Goal: Information Seeking & Learning: Learn about a topic

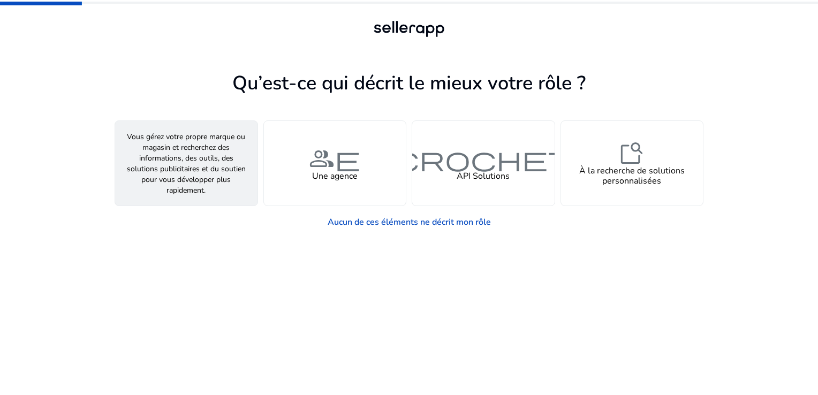
click at [204, 164] on span "personne" at bounding box center [186, 159] width 77 height 26
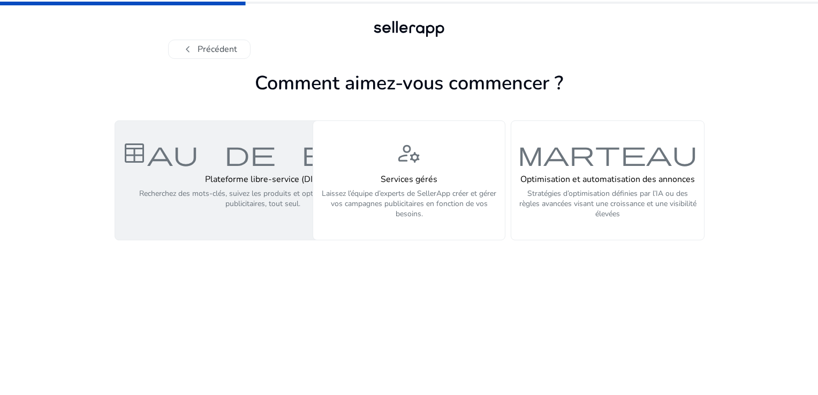
click at [244, 178] on h4 "Plateforme libre-service (DIY)" at bounding box center [262, 179] width 283 height 10
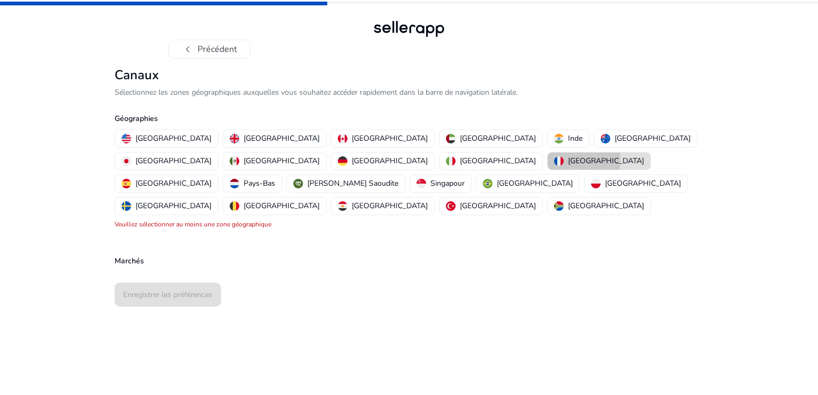
click at [568, 159] on p "[GEOGRAPHIC_DATA]" at bounding box center [606, 160] width 76 height 11
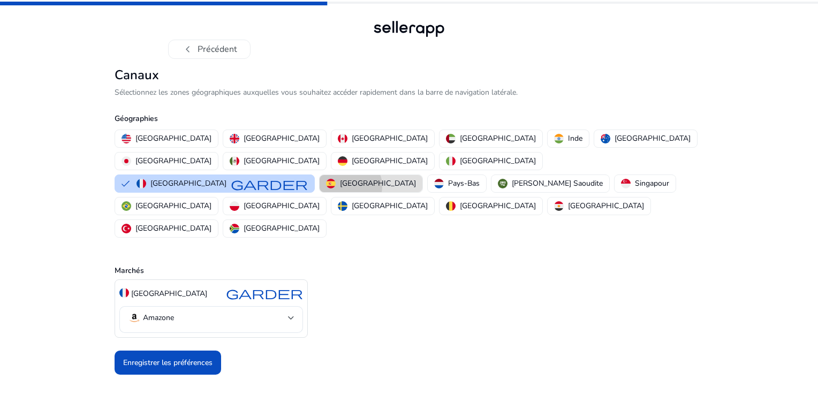
click at [344, 178] on p "[GEOGRAPHIC_DATA]" at bounding box center [378, 183] width 76 height 11
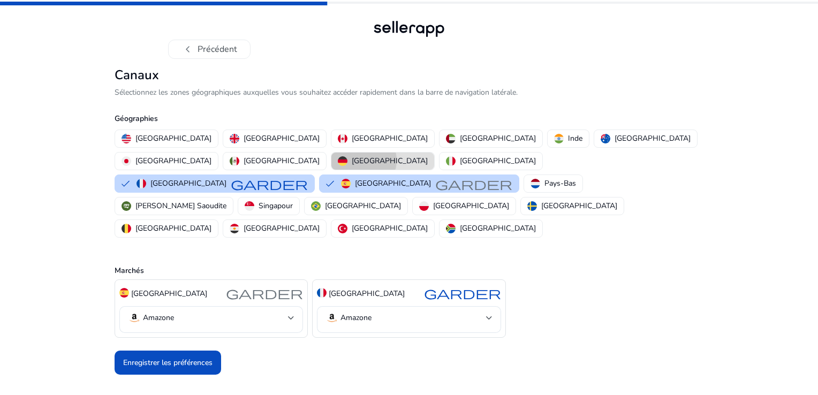
click at [428, 155] on p "[GEOGRAPHIC_DATA]" at bounding box center [390, 160] width 76 height 11
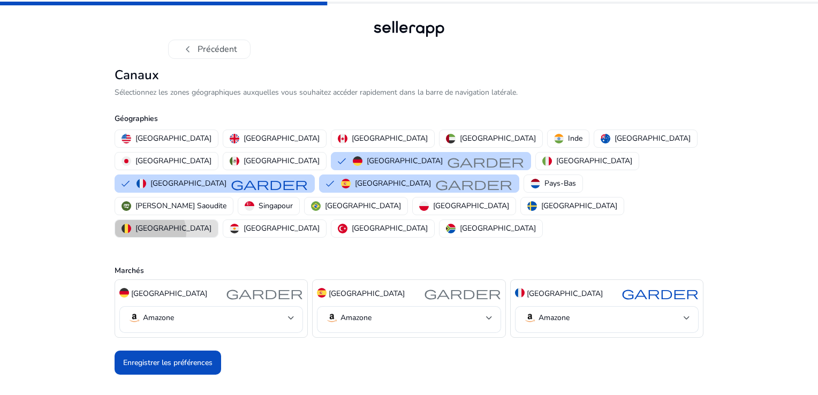
click at [211, 223] on p "Belgique" at bounding box center [173, 228] width 76 height 11
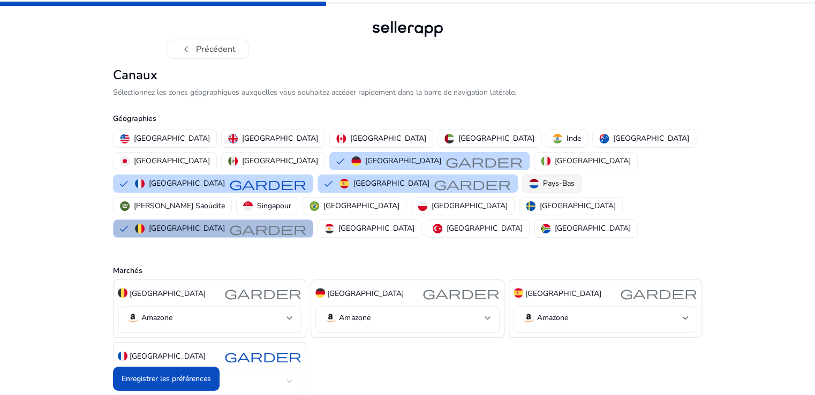
click at [574, 178] on p "Pays-Bas" at bounding box center [559, 183] width 32 height 11
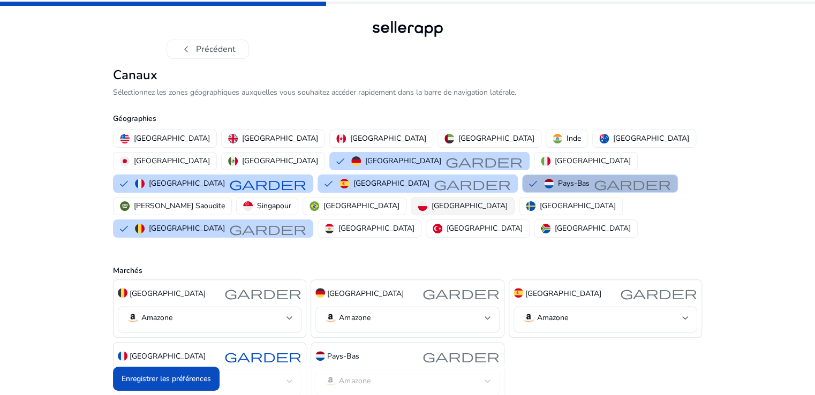
click at [505, 200] on p "Pologne" at bounding box center [469, 205] width 76 height 11
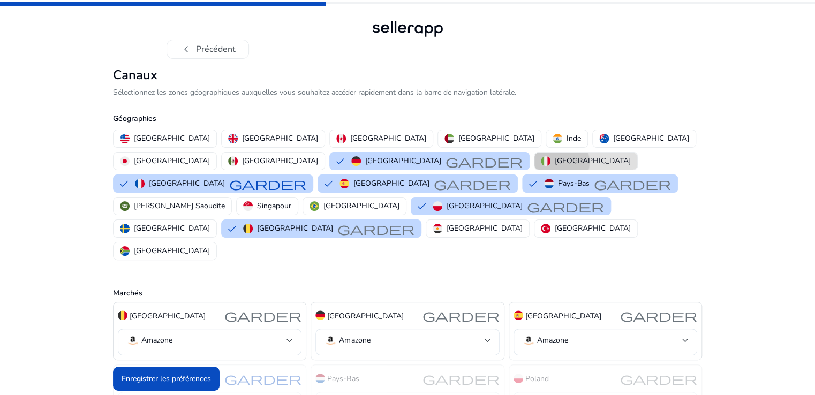
click at [554, 162] on p "Italie" at bounding box center [592, 160] width 76 height 11
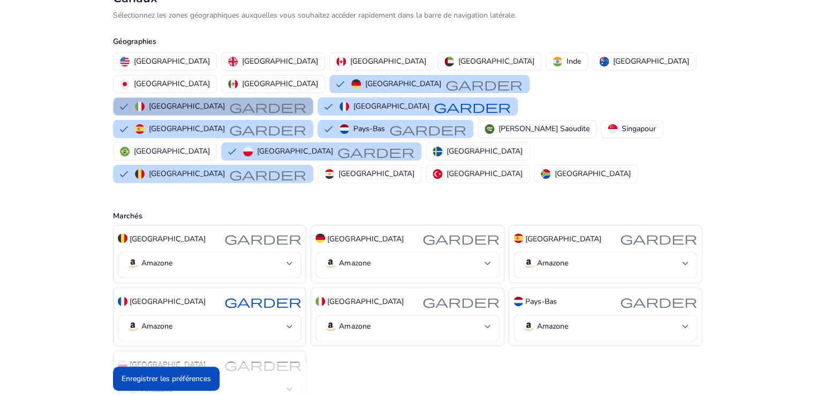
scroll to position [86, 0]
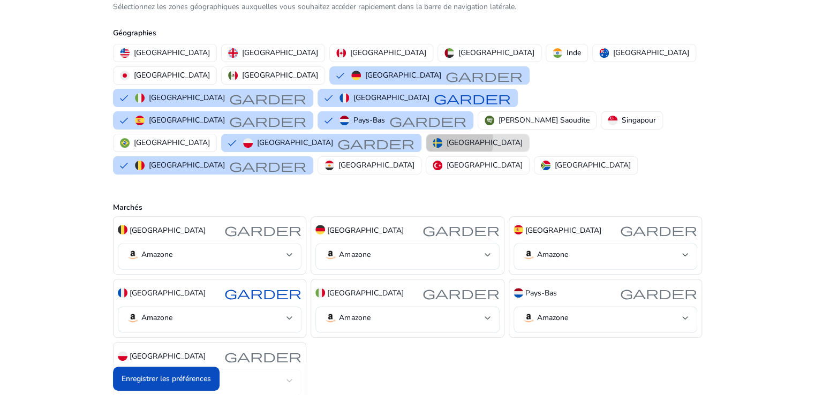
click at [446, 137] on p "Suède" at bounding box center [484, 142] width 76 height 11
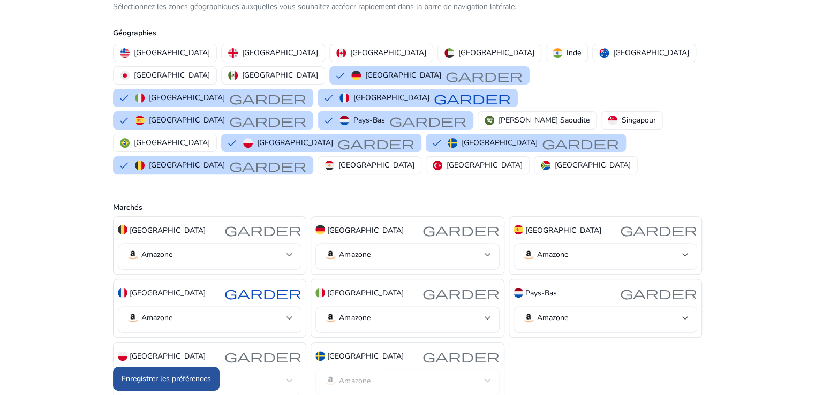
click at [187, 377] on font "Enregistrer les préférences" at bounding box center [165, 378] width 89 height 11
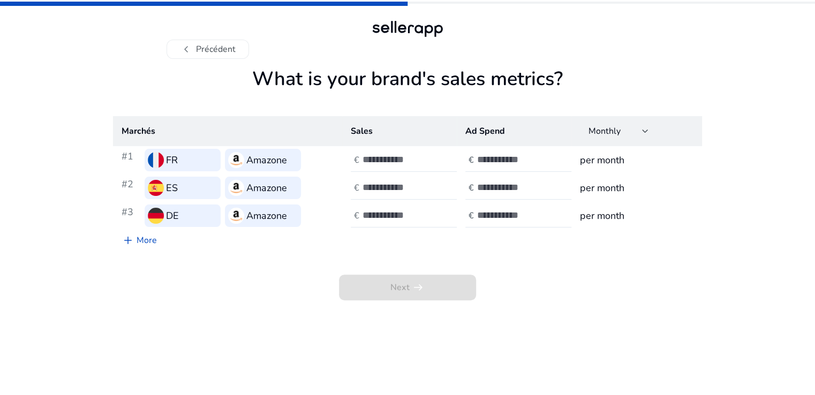
scroll to position [0, 0]
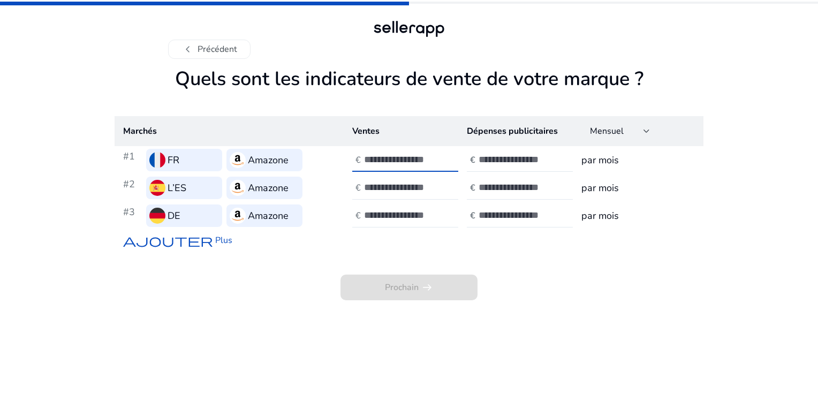
click at [423, 159] on input "number" at bounding box center [400, 160] width 72 height 12
click at [432, 157] on input "*" at bounding box center [400, 160] width 72 height 12
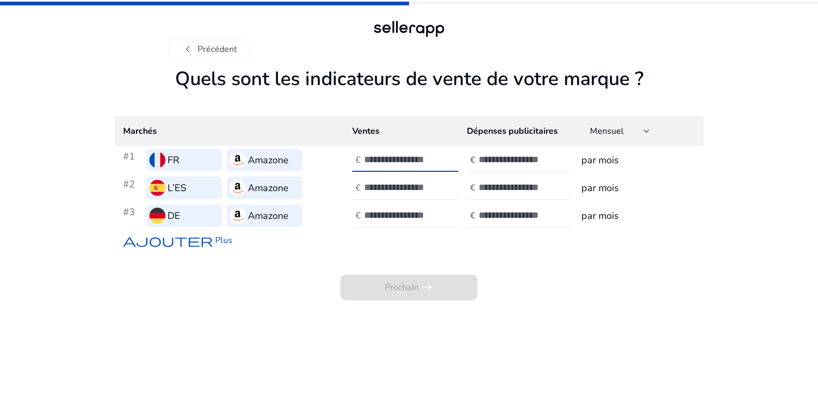
click at [432, 157] on input "*" at bounding box center [400, 160] width 72 height 12
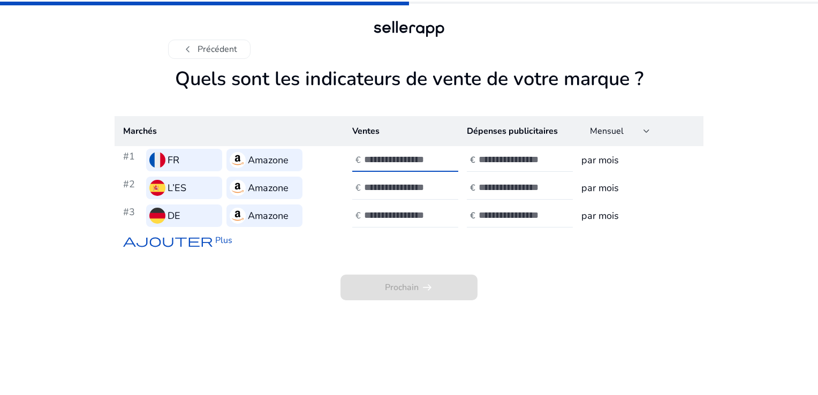
click at [432, 157] on input "**" at bounding box center [400, 160] width 72 height 12
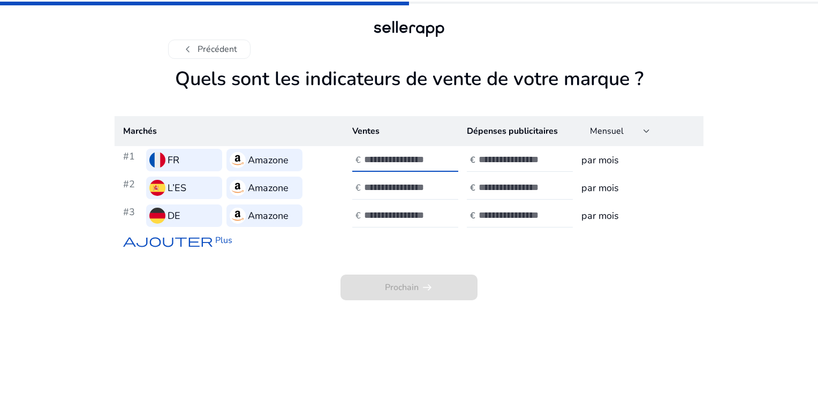
click at [432, 157] on input "**" at bounding box center [400, 160] width 72 height 12
type input "*"
click at [521, 162] on input "number" at bounding box center [514, 160] width 72 height 12
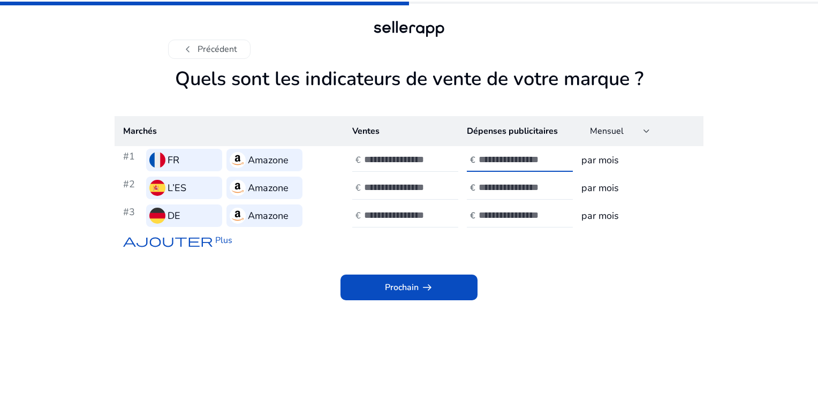
type input "*"
click at [433, 288] on span "arrow_right_alt" at bounding box center [427, 287] width 13 height 13
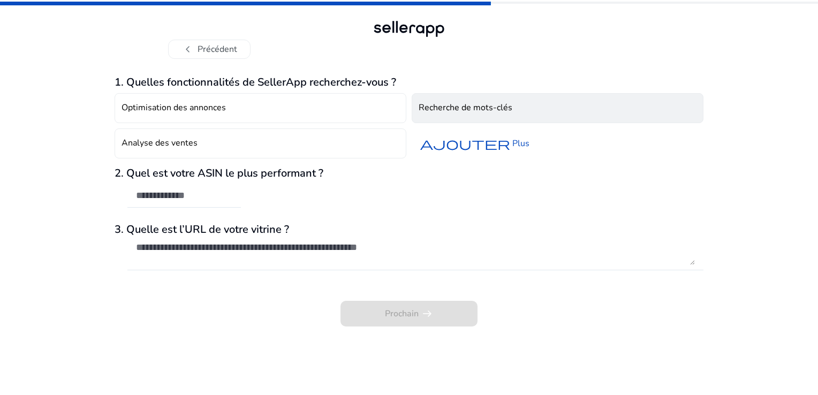
click at [506, 115] on button "Recherche de mots-clés" at bounding box center [558, 108] width 292 height 30
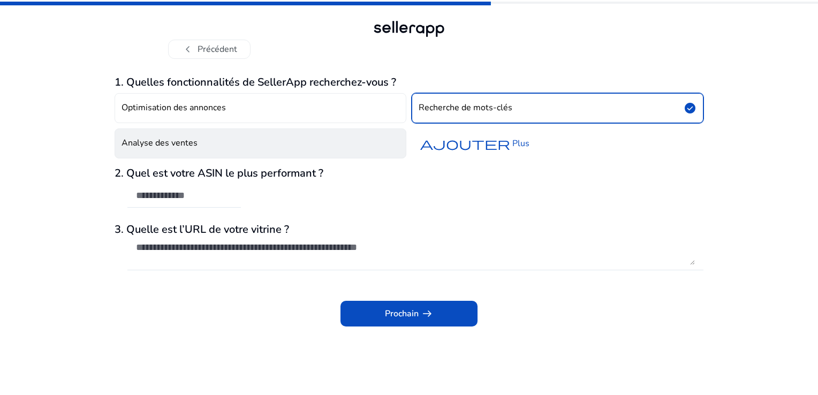
click at [198, 144] on button "Analyse des ventes" at bounding box center [261, 143] width 292 height 30
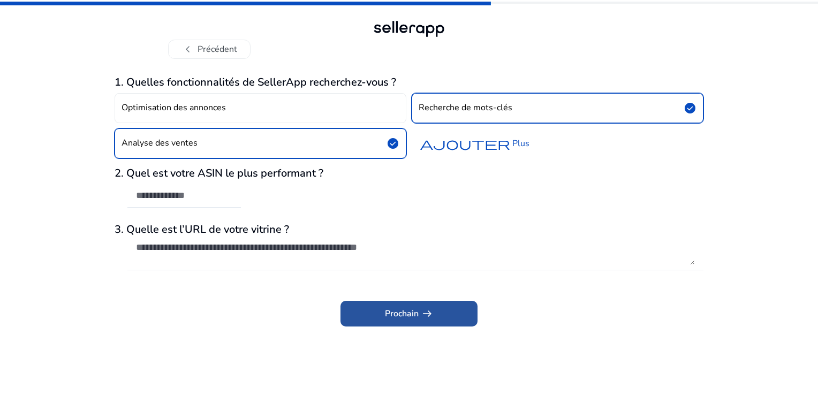
click at [424, 314] on span "arrow_right_alt" at bounding box center [427, 313] width 13 height 13
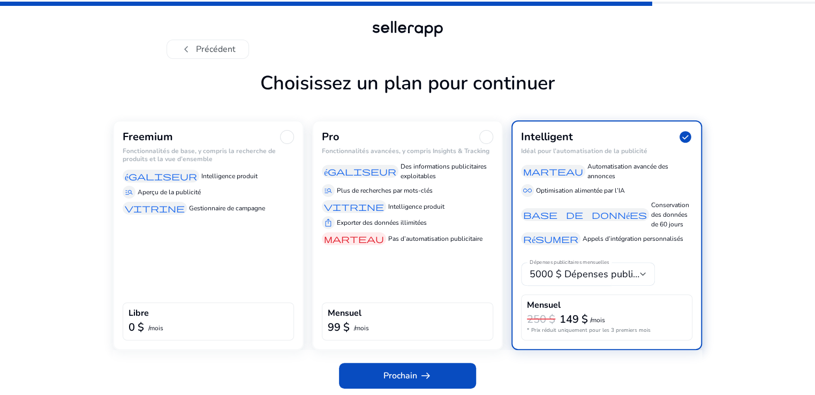
scroll to position [1, 0]
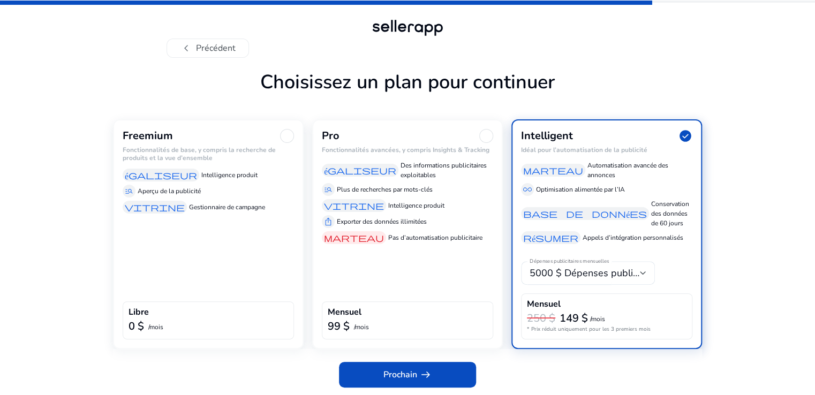
click at [202, 246] on div "Freemium Fonctionnalités de base, y compris la recherche de produits et la vue …" at bounding box center [208, 234] width 191 height 230
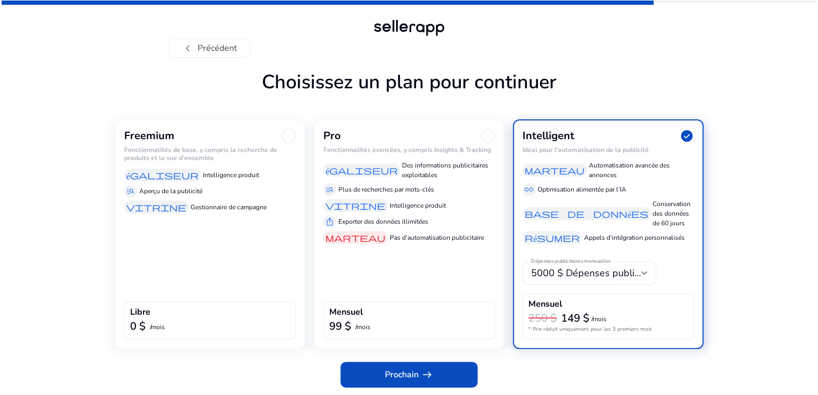
scroll to position [0, 0]
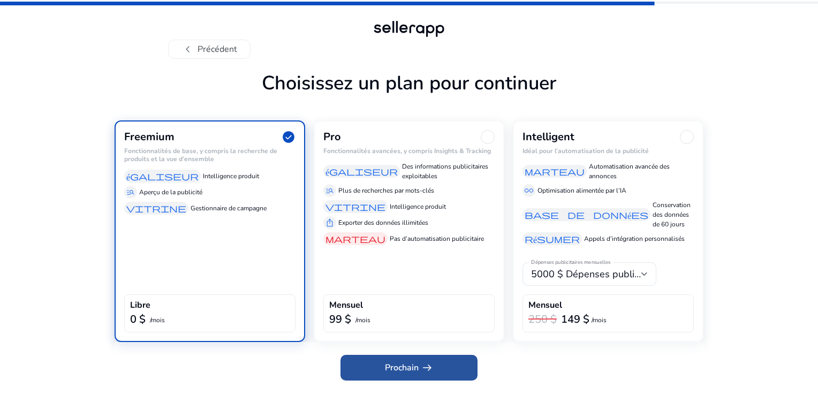
click at [428, 366] on span "arrow_right_alt" at bounding box center [427, 367] width 13 height 13
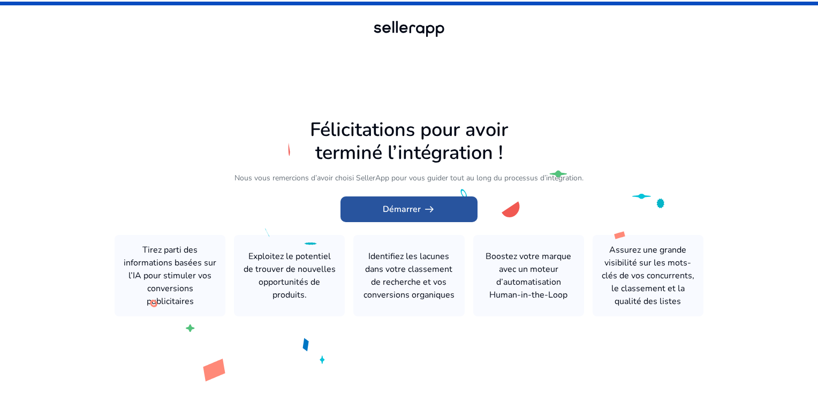
click at [429, 213] on span "arrow_right_alt" at bounding box center [429, 209] width 13 height 13
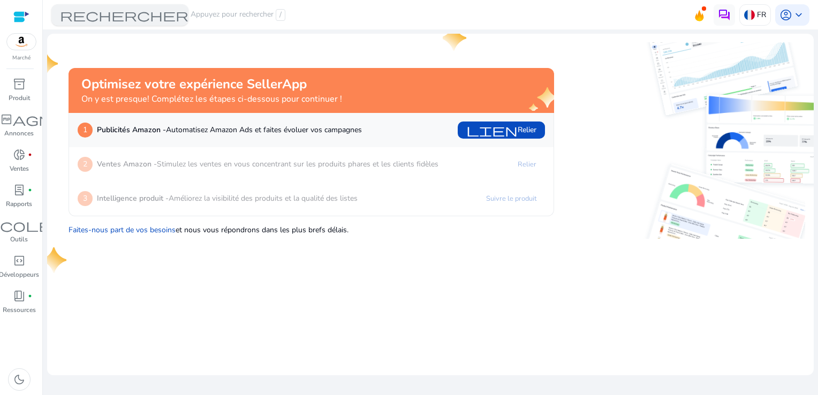
click at [258, 19] on font "Appuyez pour rechercher" at bounding box center [232, 15] width 83 height 12
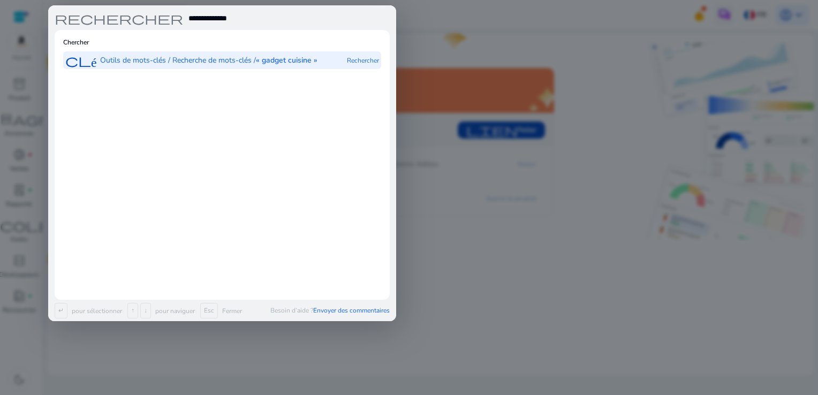
type input "**********"
click at [151, 62] on p "Outils de mots-clés / Recherche de mots-clés / « gadget cuisine »" at bounding box center [208, 60] width 217 height 11
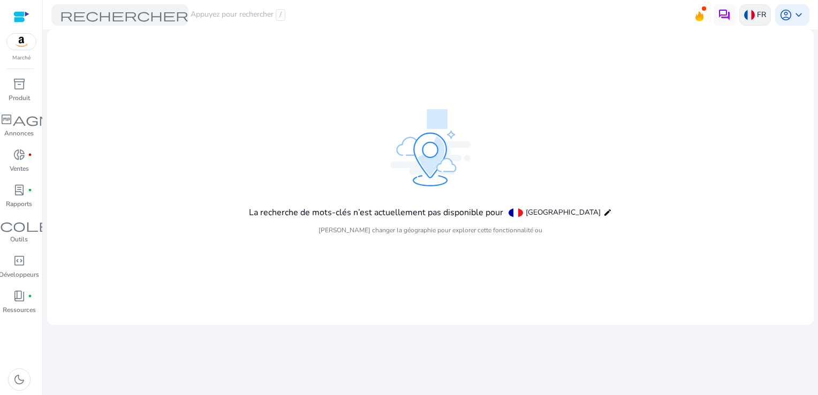
click at [762, 16] on p "FR" at bounding box center [761, 14] width 9 height 19
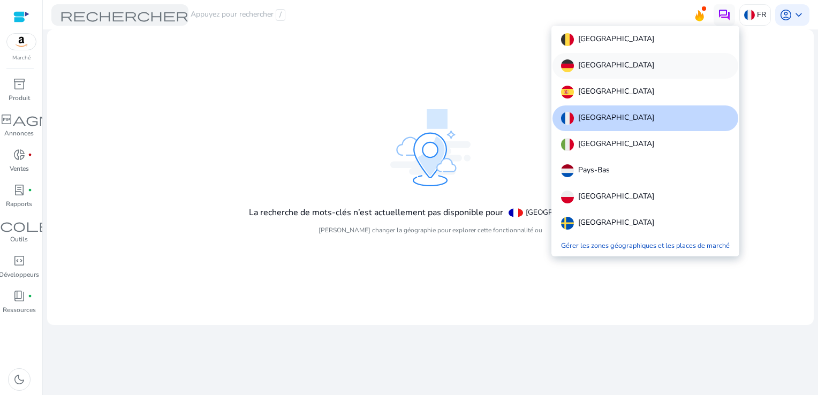
click at [602, 67] on p "Allemagne" at bounding box center [616, 65] width 76 height 13
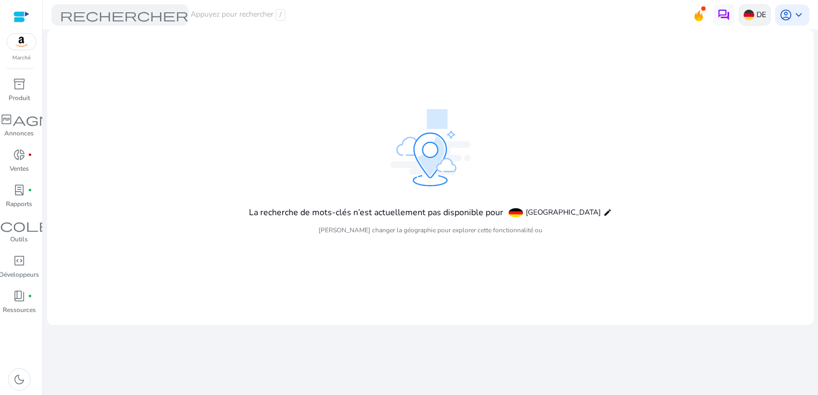
click at [760, 15] on p "DE" at bounding box center [761, 14] width 10 height 19
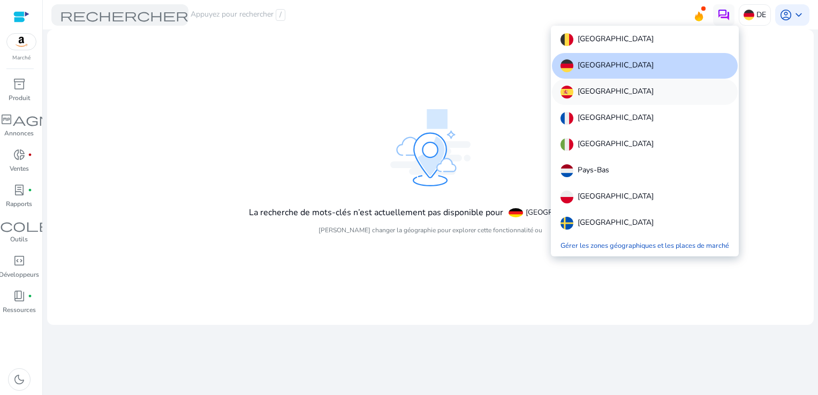
click at [602, 93] on p "Espagne" at bounding box center [615, 92] width 76 height 13
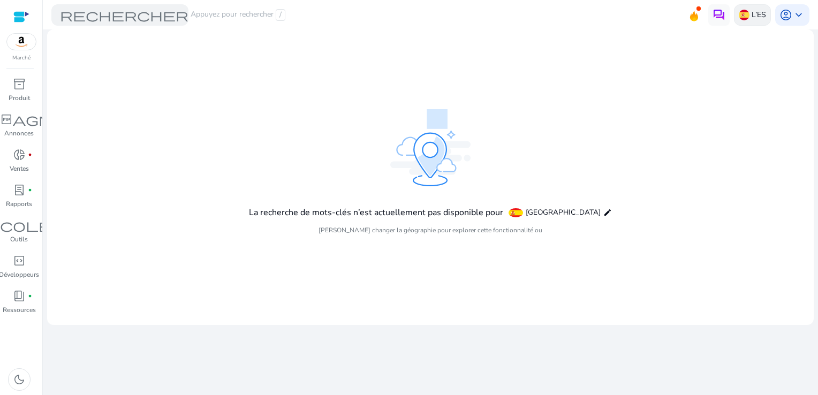
click at [756, 14] on p "L’ES" at bounding box center [758, 14] width 14 height 19
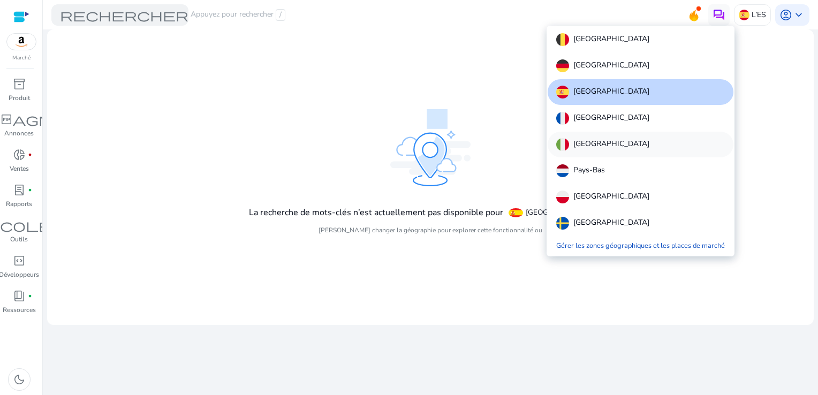
click at [580, 147] on p "Italie" at bounding box center [611, 144] width 76 height 13
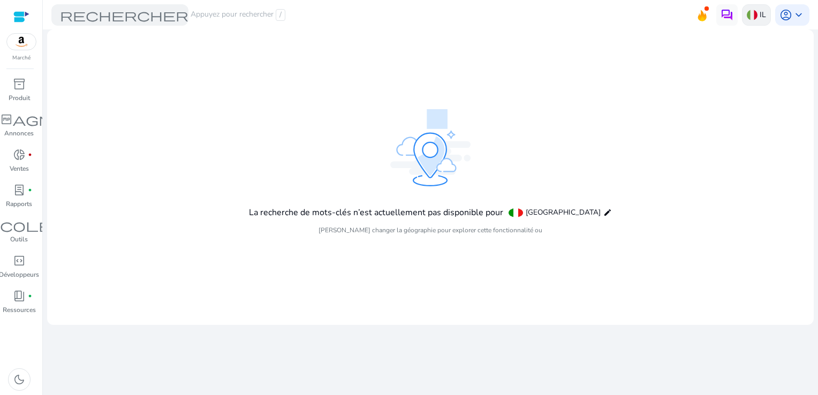
click at [747, 12] on img at bounding box center [752, 15] width 11 height 11
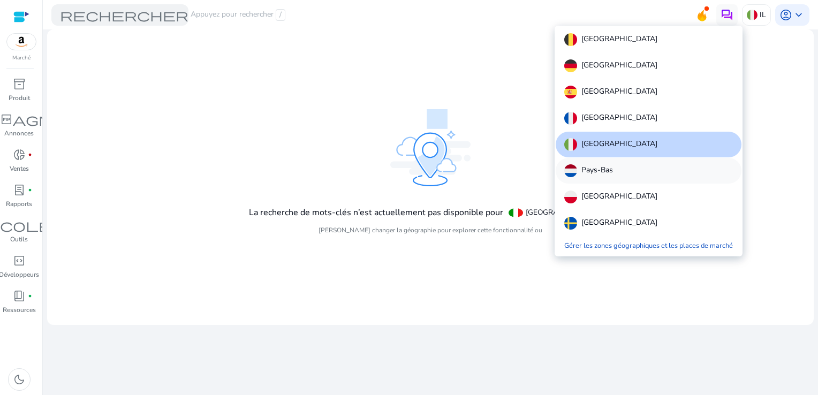
click at [602, 169] on p "Pays-Bas" at bounding box center [597, 170] width 32 height 13
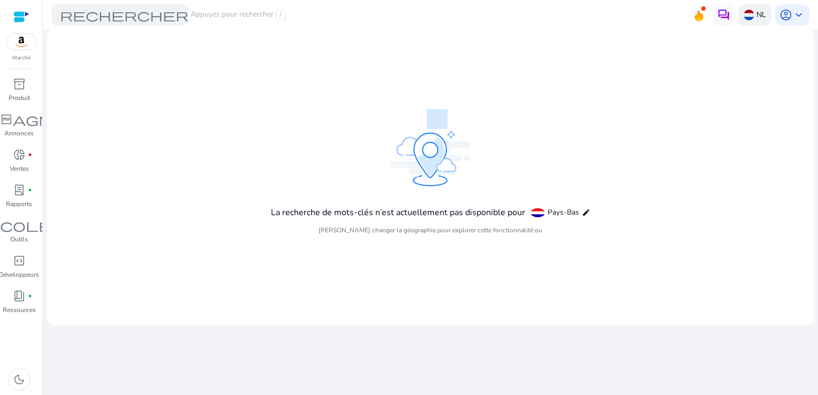
click at [762, 16] on p "NL" at bounding box center [761, 14] width 10 height 19
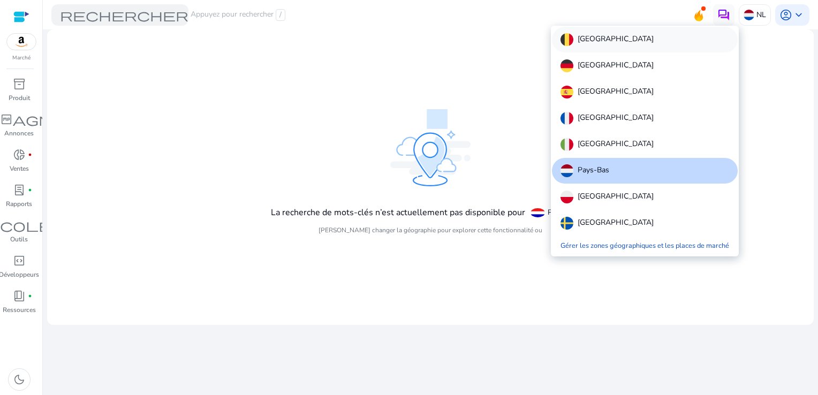
click at [595, 40] on p "Belgique" at bounding box center [615, 39] width 76 height 13
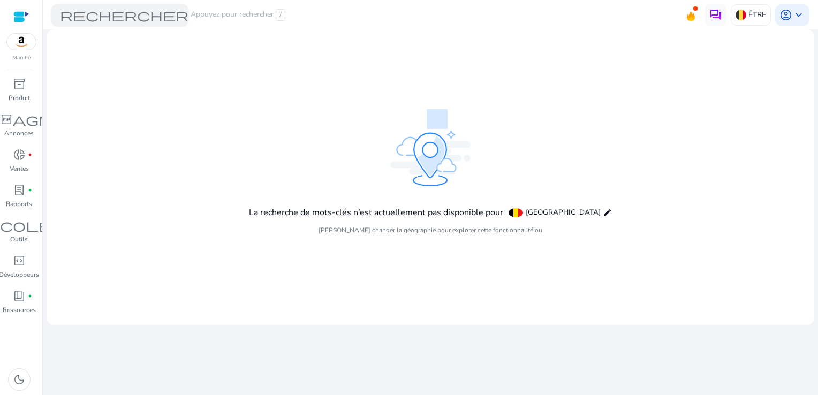
click at [232, 16] on font "Appuyez pour rechercher" at bounding box center [232, 15] width 83 height 12
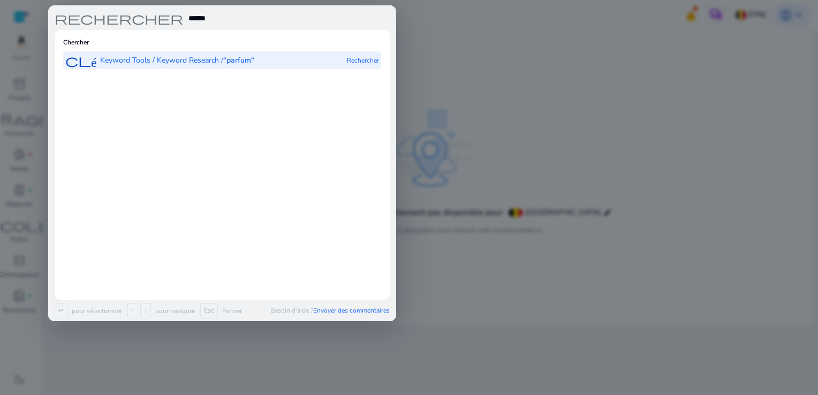
type input "******"
click at [236, 59] on b "“parfum“" at bounding box center [238, 60] width 31 height 10
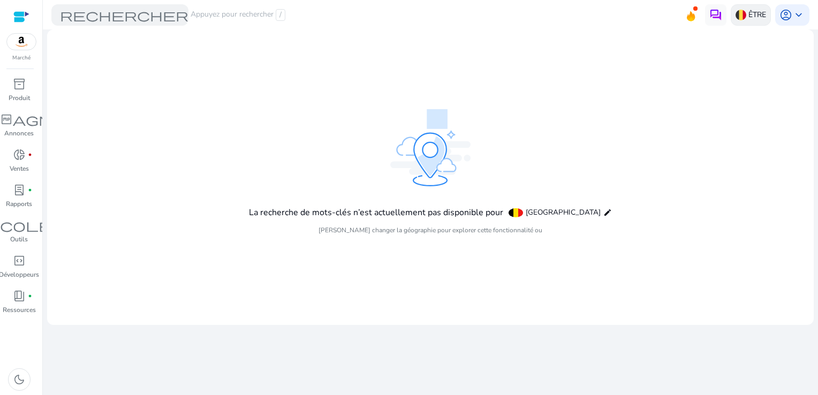
click at [754, 14] on p "ÊTRE" at bounding box center [757, 14] width 18 height 19
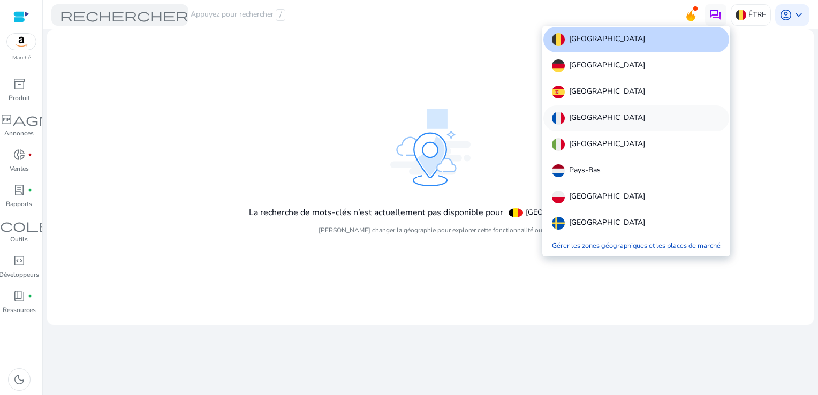
click at [585, 117] on p "France" at bounding box center [607, 118] width 76 height 13
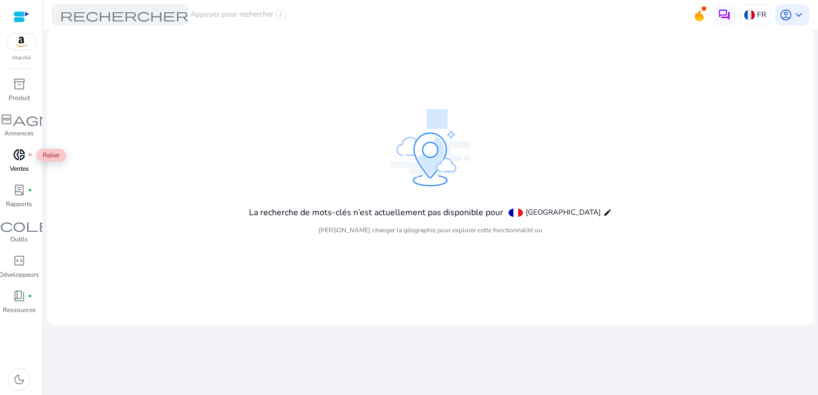
click at [28, 156] on span "fiber_manual_record" at bounding box center [30, 155] width 4 height 4
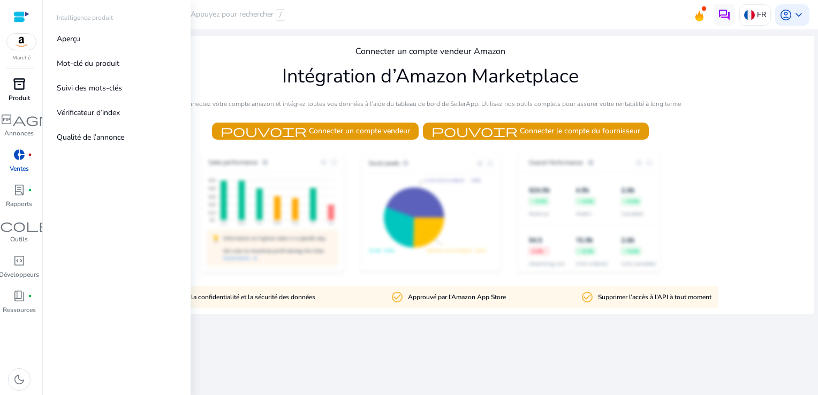
click at [19, 81] on span "inventory_2" at bounding box center [19, 84] width 13 height 13
click at [96, 65] on p "Mot-clé du produit" at bounding box center [88, 63] width 63 height 11
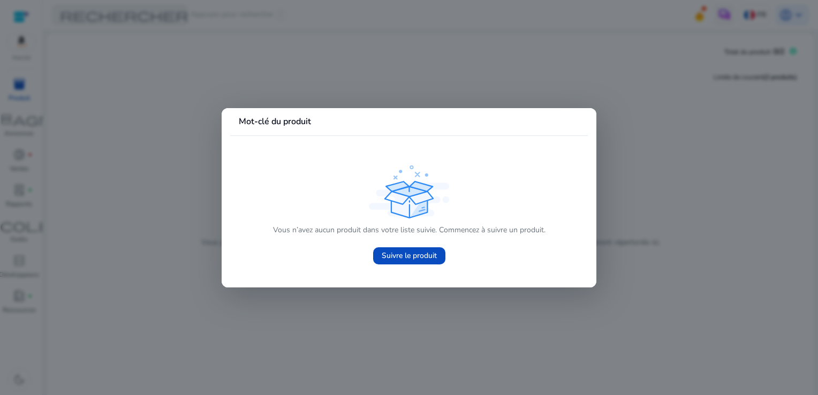
click at [310, 122] on b "Mot-clé du produit" at bounding box center [275, 122] width 72 height 12
click at [415, 200] on img at bounding box center [409, 191] width 80 height 53
click at [199, 83] on div at bounding box center [409, 197] width 818 height 395
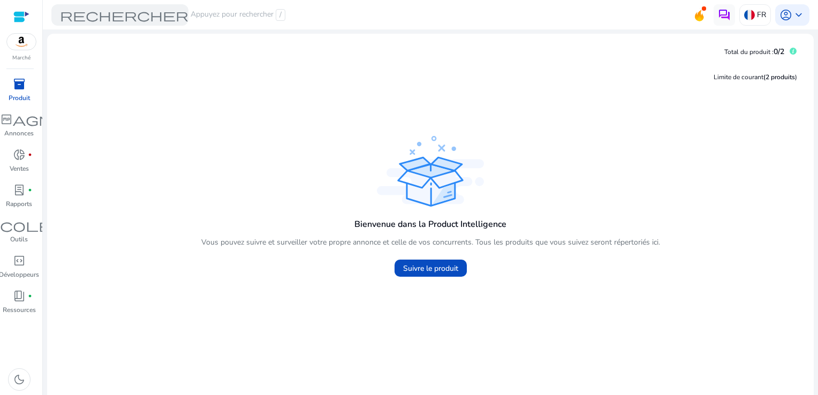
click at [27, 17] on div at bounding box center [21, 17] width 16 height 12
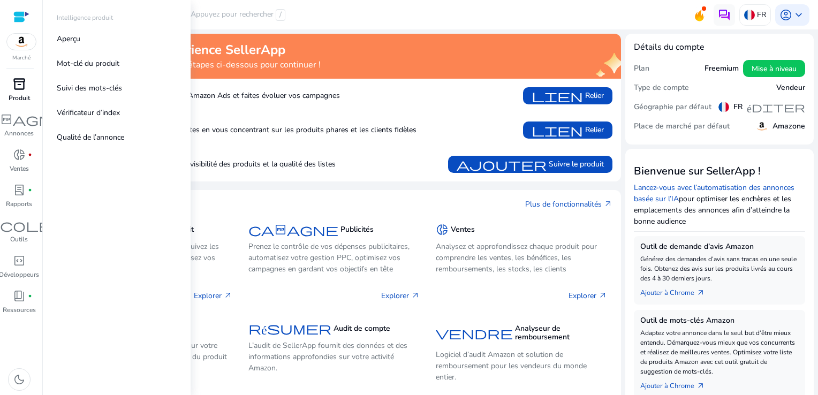
click at [20, 86] on span "inventory_2" at bounding box center [19, 84] width 13 height 13
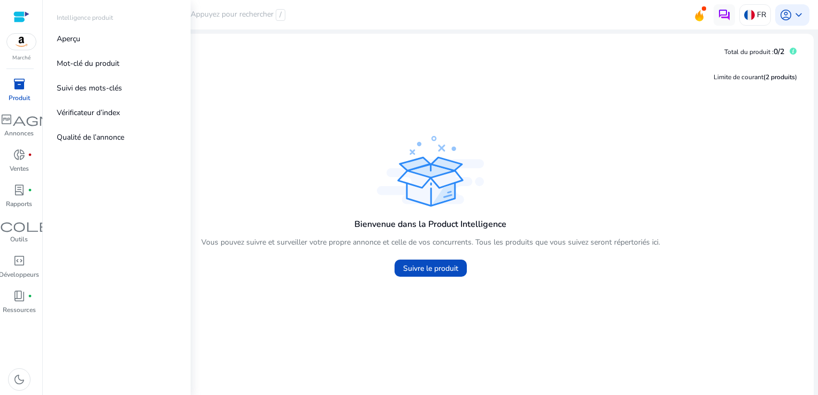
click at [19, 83] on span "inventory_2" at bounding box center [19, 84] width 13 height 13
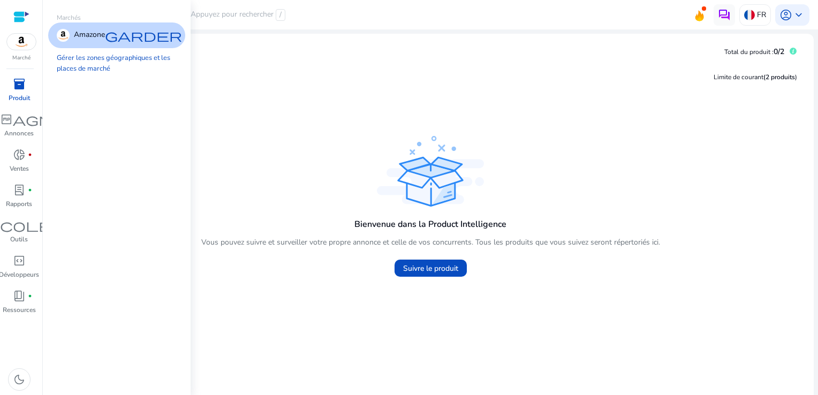
click at [26, 43] on img at bounding box center [21, 42] width 29 height 16
click at [28, 14] on div at bounding box center [21, 17] width 16 height 12
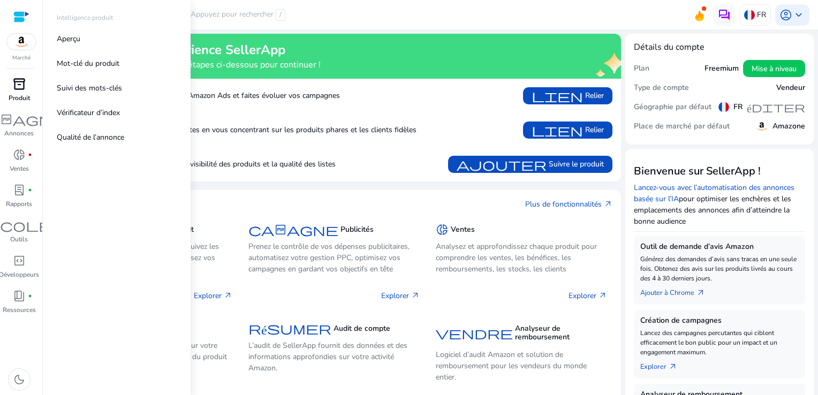
click at [20, 85] on span "inventory_2" at bounding box center [19, 84] width 13 height 13
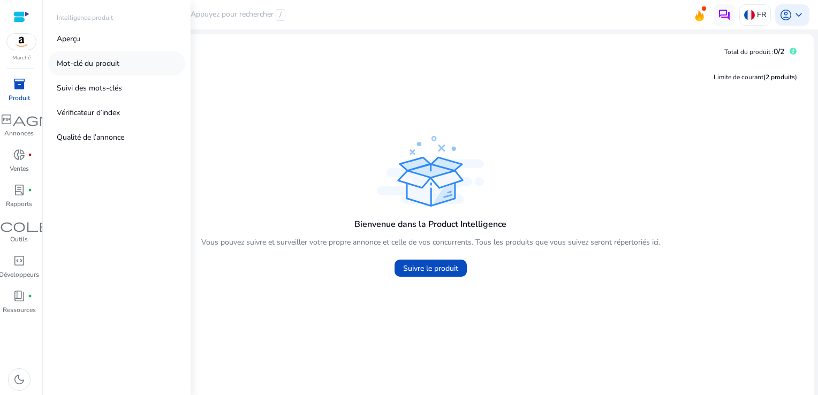
click at [83, 62] on p "Mot-clé du produit" at bounding box center [88, 63] width 63 height 11
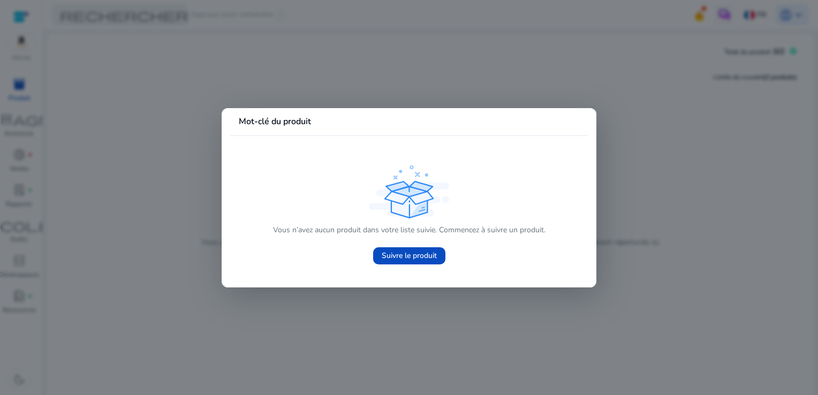
click at [192, 73] on div at bounding box center [409, 197] width 818 height 395
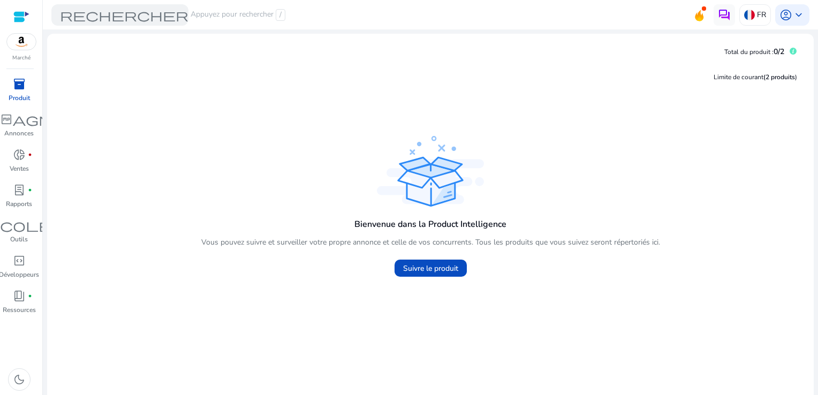
click at [24, 14] on div at bounding box center [21, 17] width 16 height 12
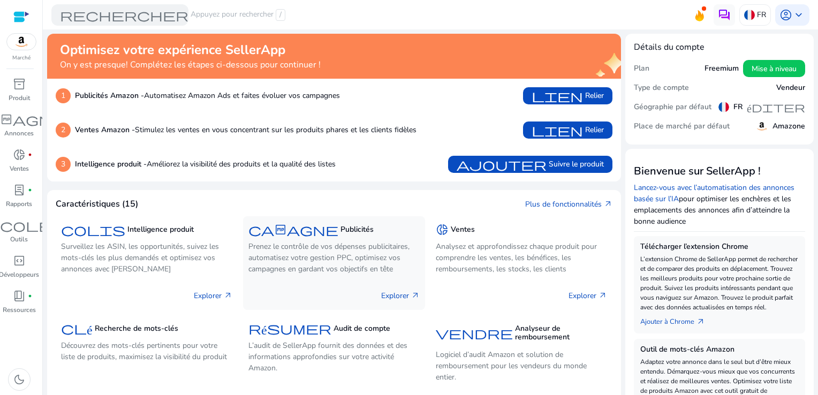
click at [372, 264] on p "Prenez le contrôle de vos dépenses publicitaires, automatisez votre gestion PPC…" at bounding box center [333, 258] width 171 height 34
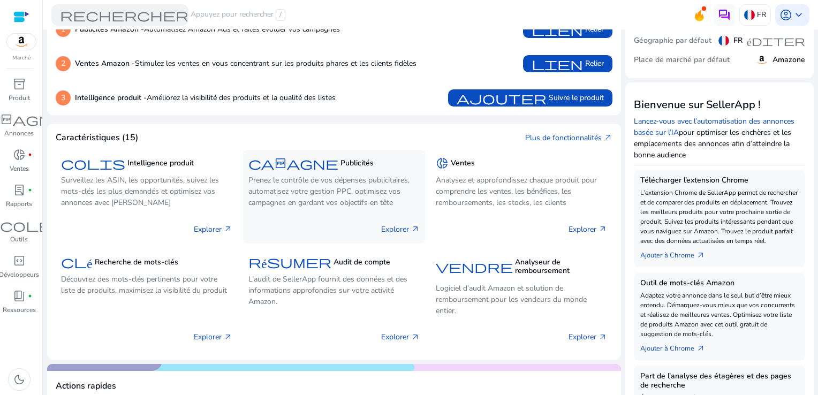
scroll to position [143, 0]
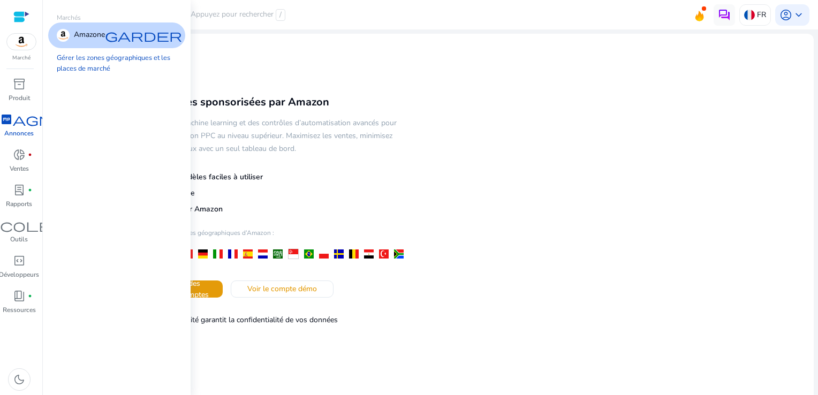
click at [24, 44] on img at bounding box center [21, 42] width 29 height 16
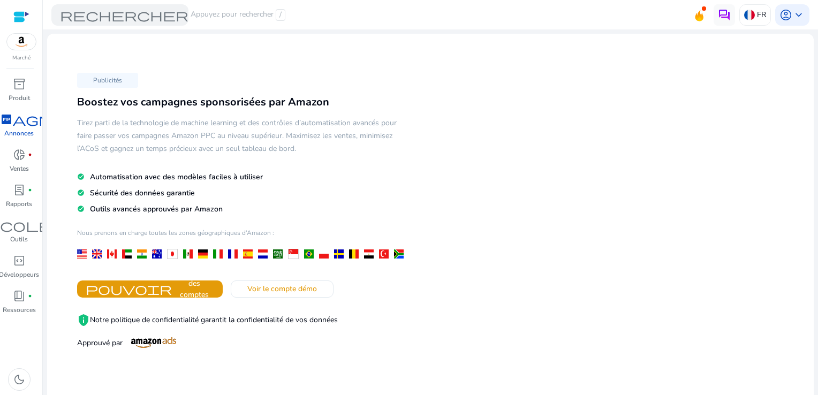
click at [27, 13] on div at bounding box center [21, 17] width 16 height 12
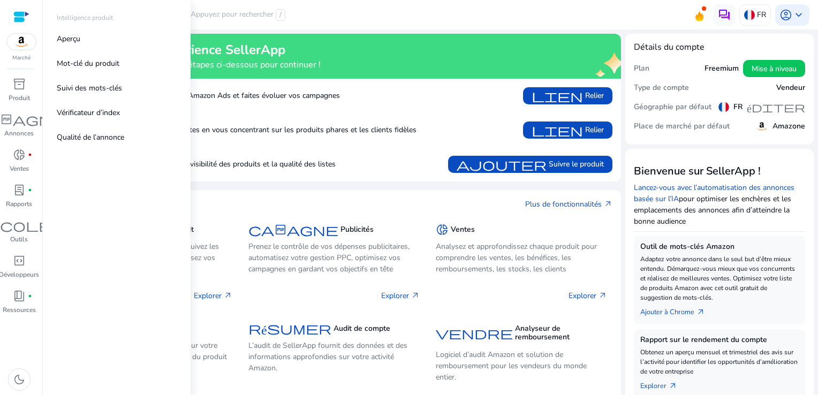
click at [26, 10] on div at bounding box center [21, 17] width 16 height 16
click at [25, 14] on div at bounding box center [21, 17] width 16 height 12
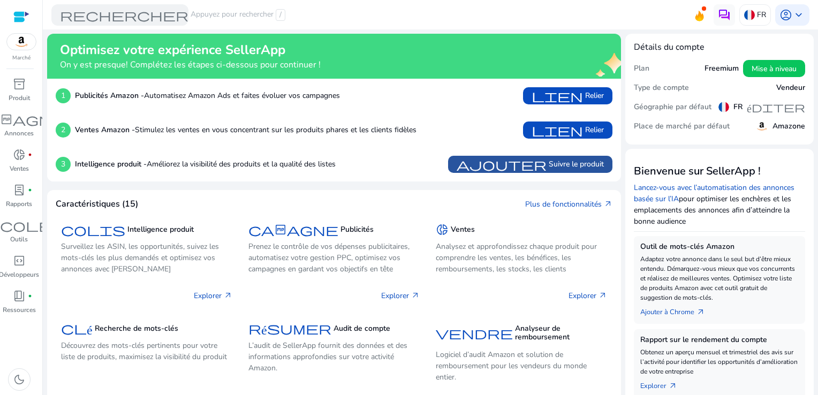
click at [496, 165] on span "ajouter" at bounding box center [502, 164] width 90 height 13
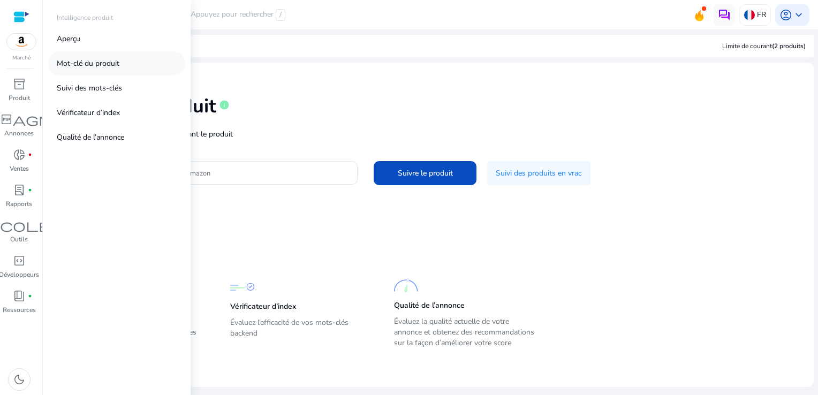
click at [99, 65] on p "Mot-clé du produit" at bounding box center [88, 63] width 63 height 11
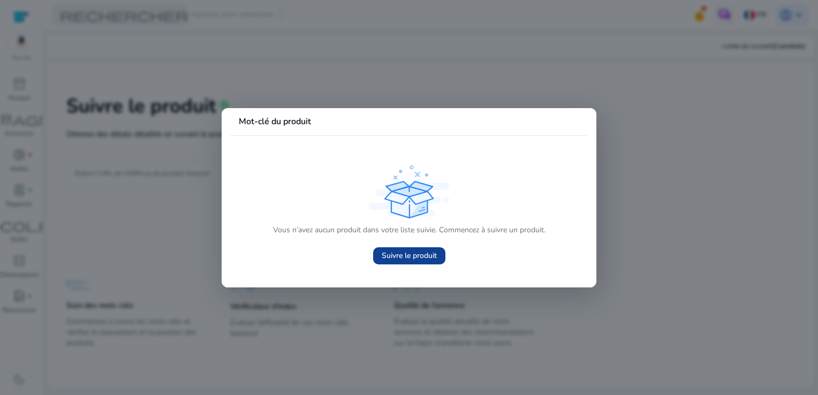
click at [413, 257] on span "Suivre le produit" at bounding box center [409, 255] width 55 height 11
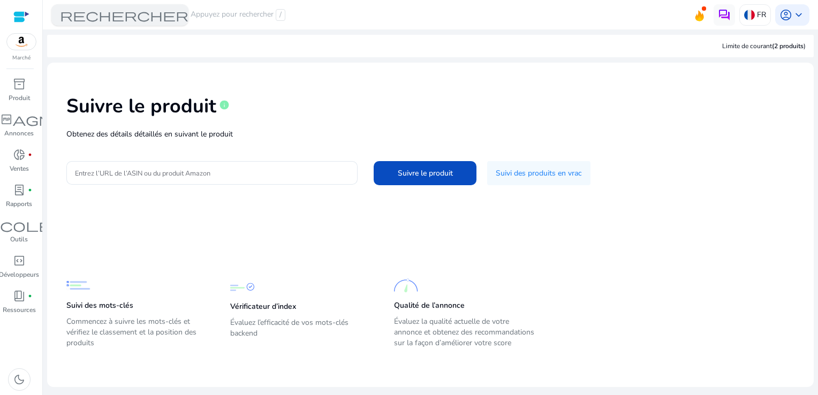
click at [231, 18] on font "Appuyez pour rechercher" at bounding box center [232, 15] width 83 height 12
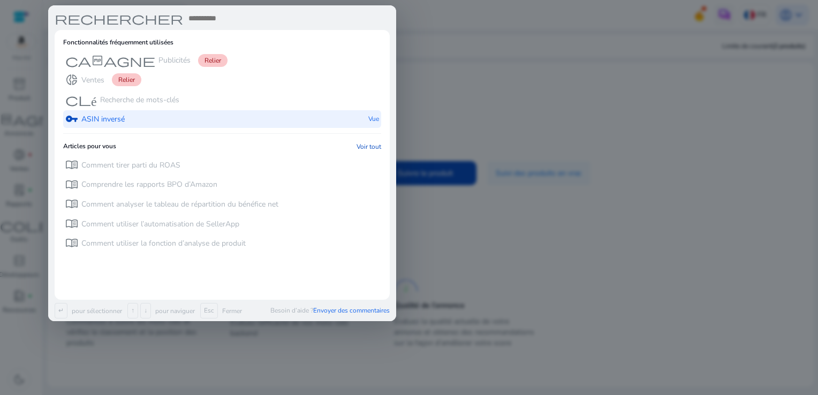
click at [111, 120] on p "ASIN inversé" at bounding box center [102, 119] width 43 height 11
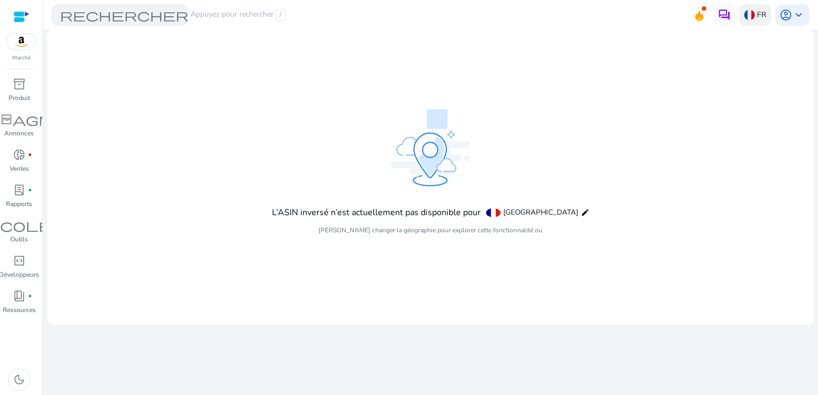
click at [758, 13] on p "FR" at bounding box center [761, 14] width 9 height 19
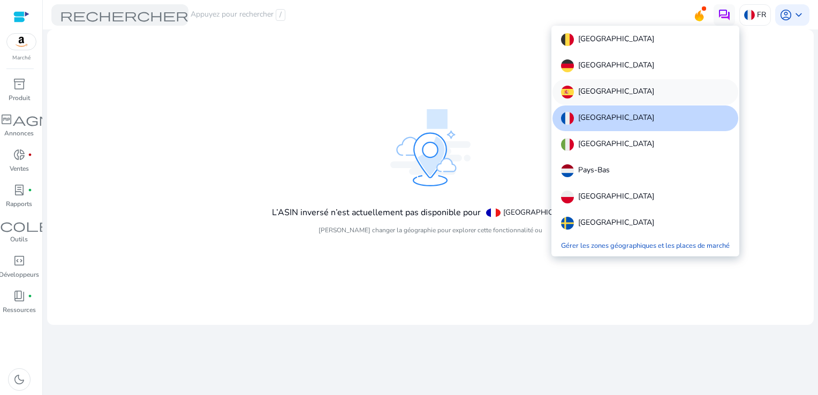
click at [595, 90] on p "Espagne" at bounding box center [616, 92] width 76 height 13
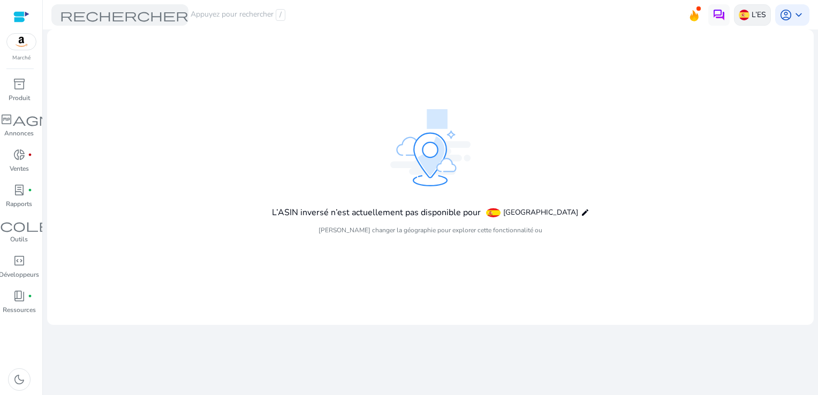
click at [756, 13] on p "L’ES" at bounding box center [758, 14] width 14 height 19
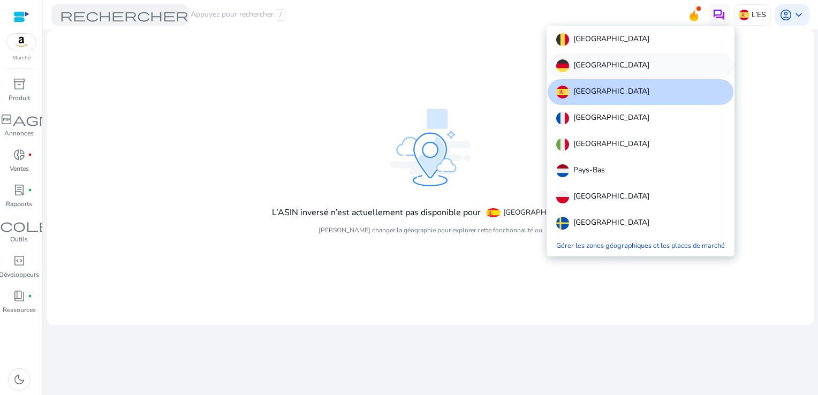
click at [584, 66] on p "Allemagne" at bounding box center [611, 65] width 76 height 13
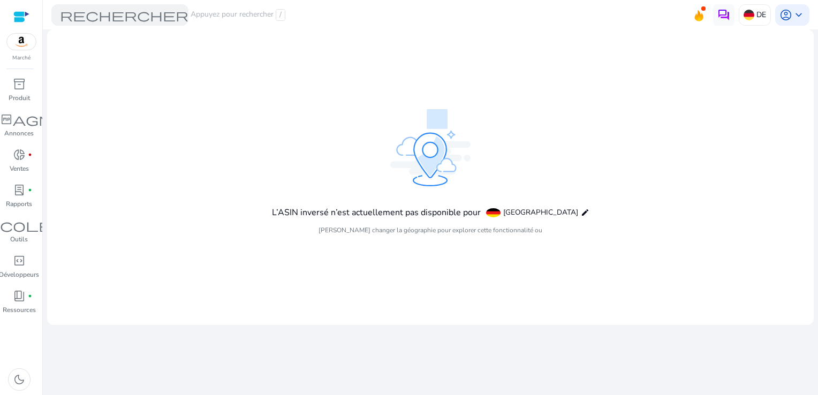
click at [25, 14] on div at bounding box center [21, 17] width 16 height 12
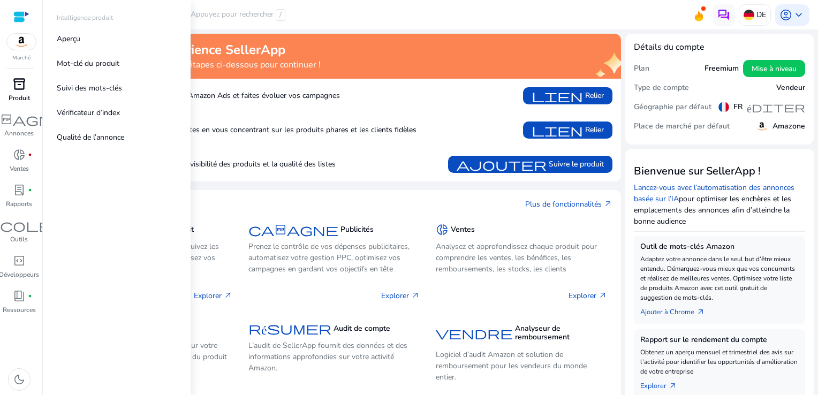
click at [21, 86] on span "inventory_2" at bounding box center [19, 84] width 13 height 13
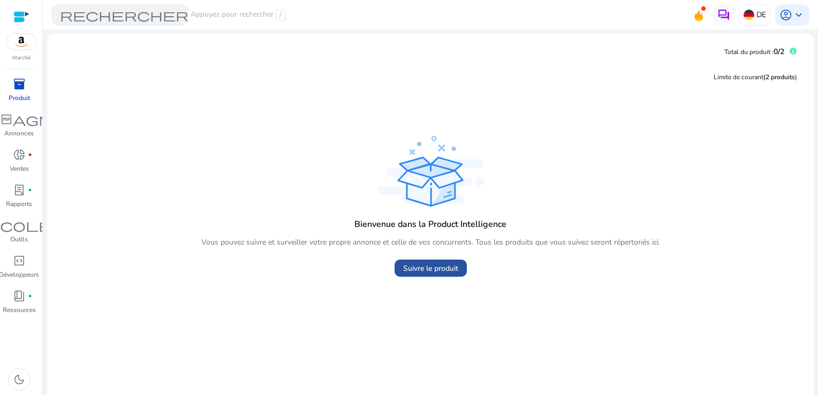
click at [448, 269] on span "Suivre le produit" at bounding box center [430, 268] width 55 height 11
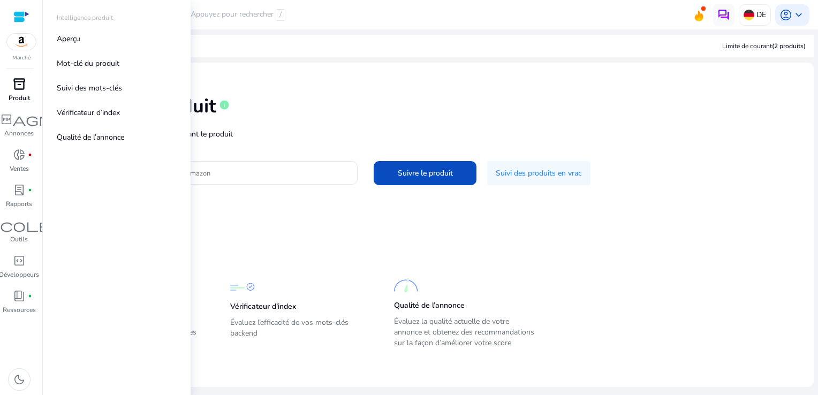
click at [24, 85] on span "inventory_2" at bounding box center [19, 84] width 13 height 13
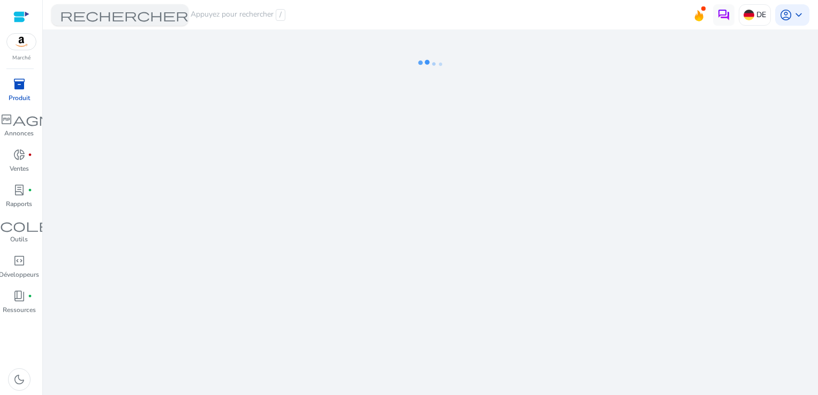
click at [245, 18] on font "Appuyez pour rechercher" at bounding box center [232, 15] width 83 height 12
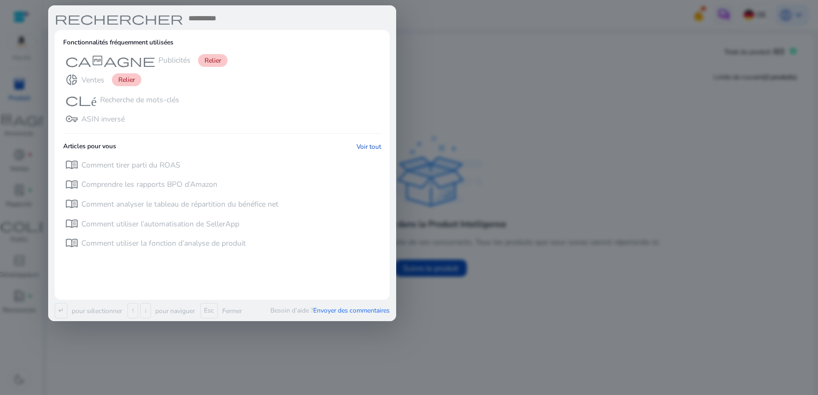
click at [245, 18] on input "text" at bounding box center [288, 18] width 202 height 13
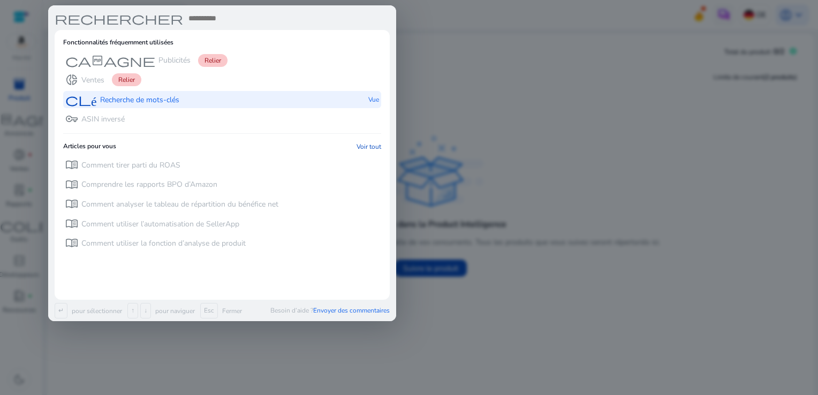
click at [121, 101] on p "Recherche de mots-clés" at bounding box center [139, 100] width 79 height 11
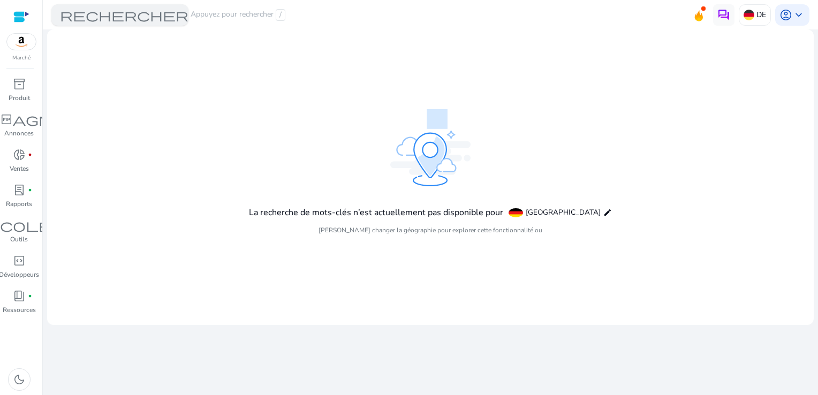
click at [234, 15] on font "Appuyez pour rechercher" at bounding box center [232, 15] width 83 height 12
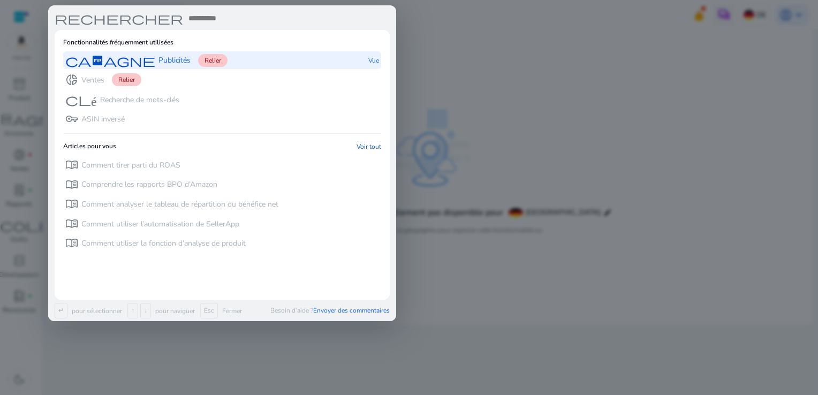
click at [156, 61] on div "campagne Publicités Relier" at bounding box center [146, 60] width 162 height 18
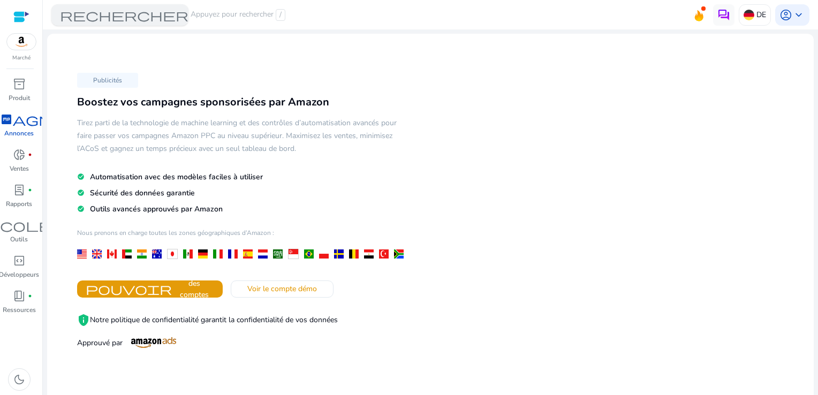
click at [210, 16] on font "Appuyez pour rechercher" at bounding box center [232, 15] width 83 height 12
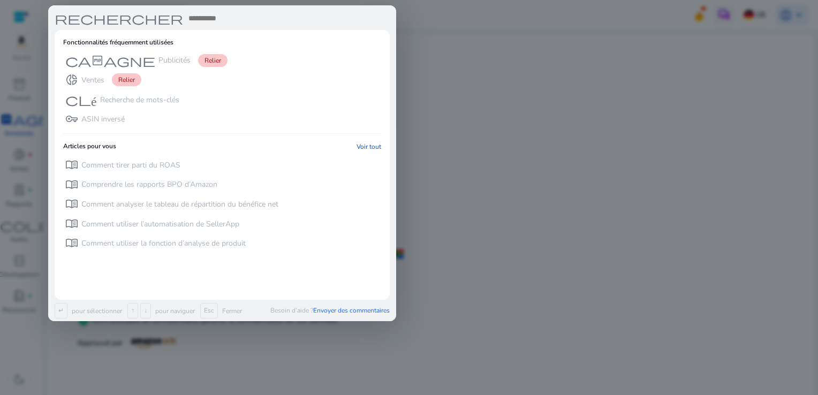
click at [514, 249] on div at bounding box center [409, 197] width 818 height 395
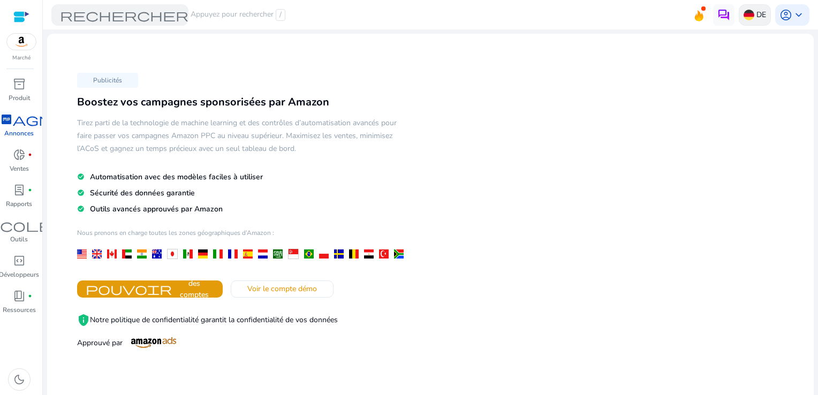
click at [750, 16] on div "DE" at bounding box center [755, 14] width 32 height 21
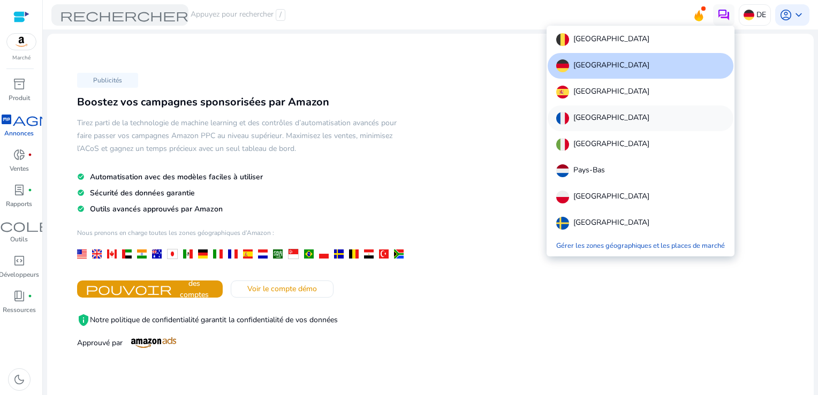
click at [590, 117] on p "France" at bounding box center [611, 118] width 76 height 13
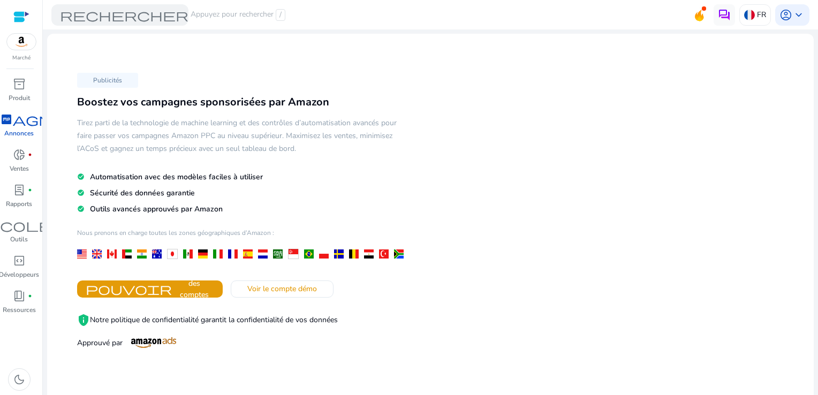
click at [27, 14] on div at bounding box center [21, 17] width 16 height 12
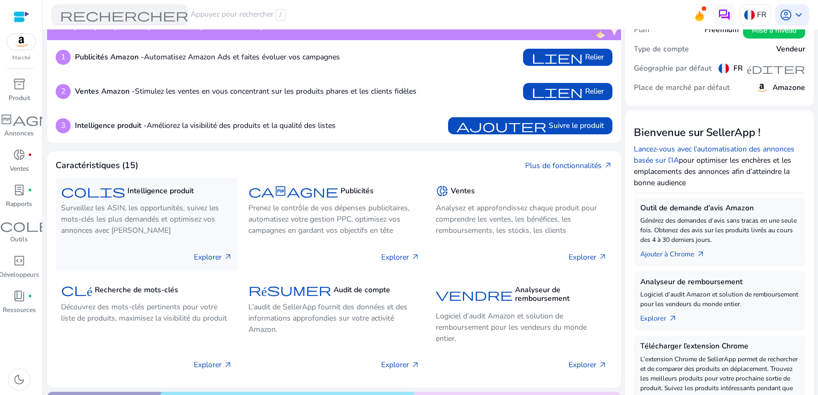
scroll to position [97, 0]
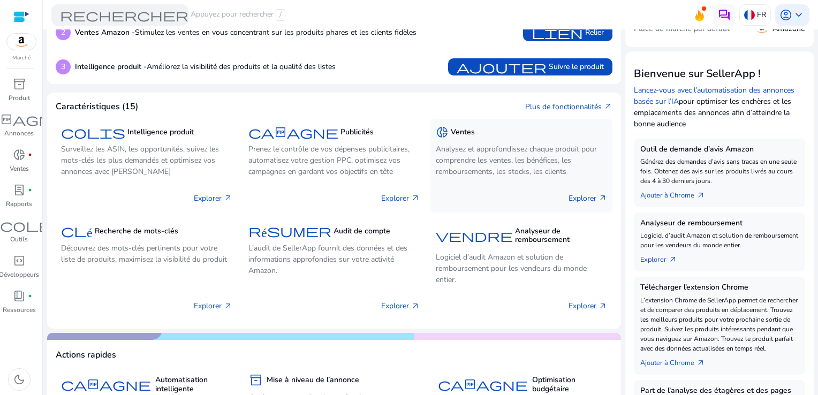
click at [529, 150] on p "Analysez et approfondissez chaque produit pour comprendre les ventes, les bénéf…" at bounding box center [521, 160] width 171 height 34
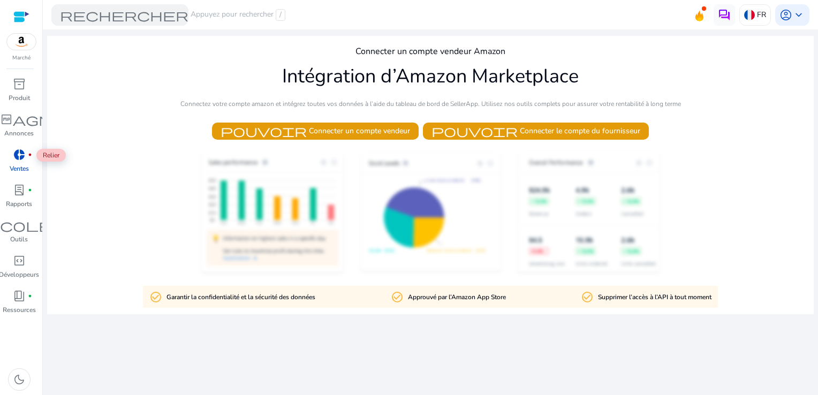
click at [20, 151] on span "donut_small" at bounding box center [19, 154] width 13 height 13
click at [220, 12] on font "Appuyez pour rechercher" at bounding box center [232, 15] width 83 height 12
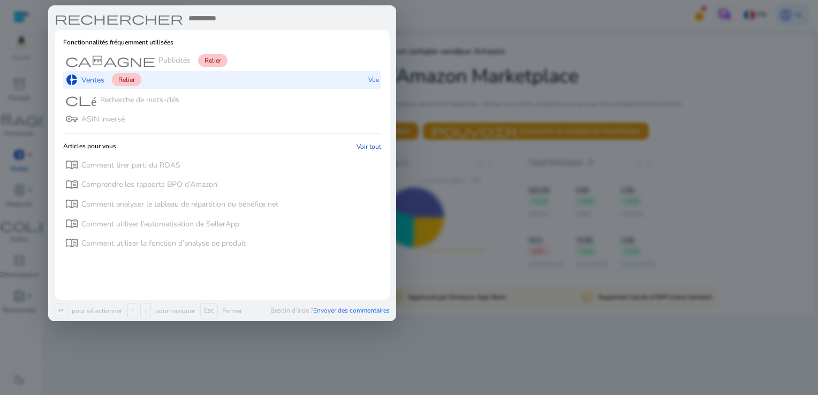
click at [98, 77] on p "Ventes" at bounding box center [92, 80] width 23 height 11
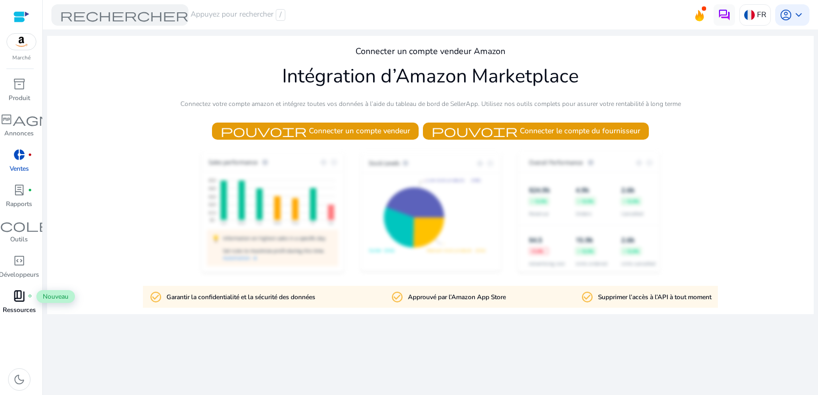
click at [25, 297] on span "book_4" at bounding box center [19, 296] width 13 height 13
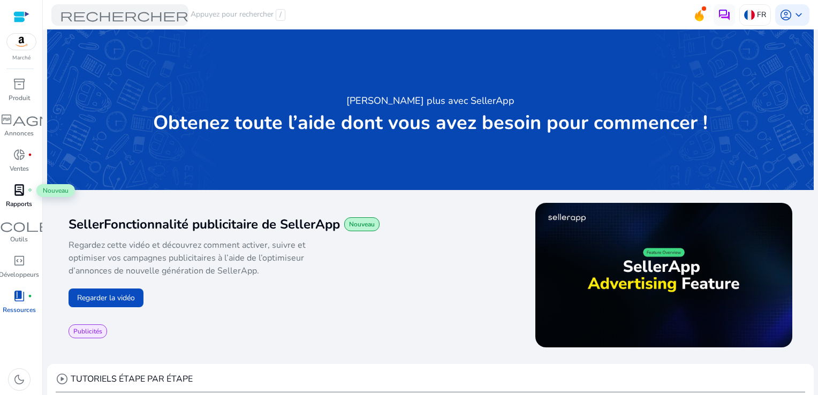
click at [26, 189] on div "lab_profile fiber_manual_record" at bounding box center [19, 189] width 30 height 17
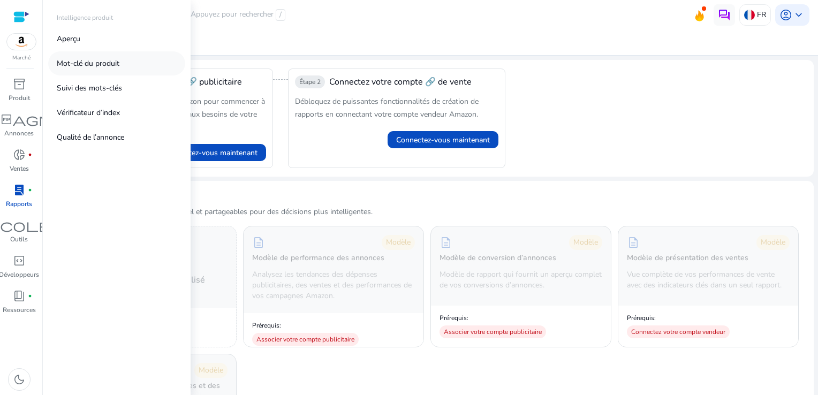
click at [110, 65] on p "Mot-clé du produit" at bounding box center [88, 63] width 63 height 11
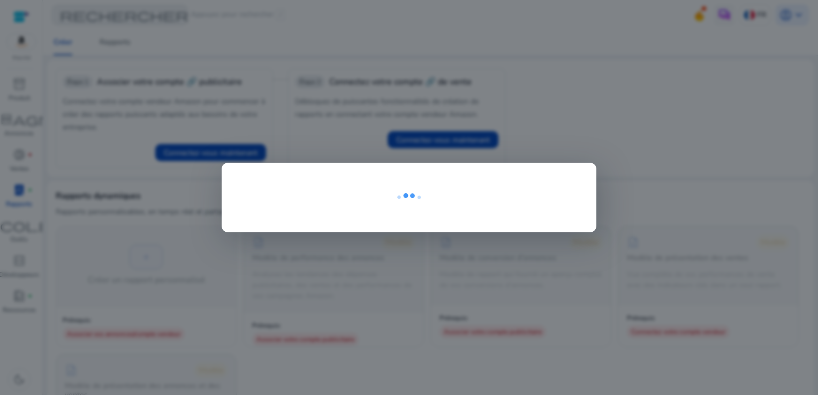
click at [595, 79] on div at bounding box center [409, 197] width 818 height 395
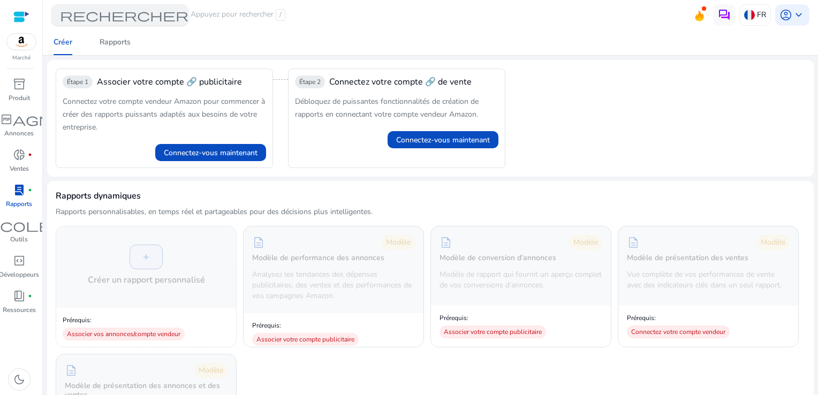
click at [246, 12] on font "Appuyez pour rechercher" at bounding box center [232, 15] width 83 height 12
